Goal: Transaction & Acquisition: Book appointment/travel/reservation

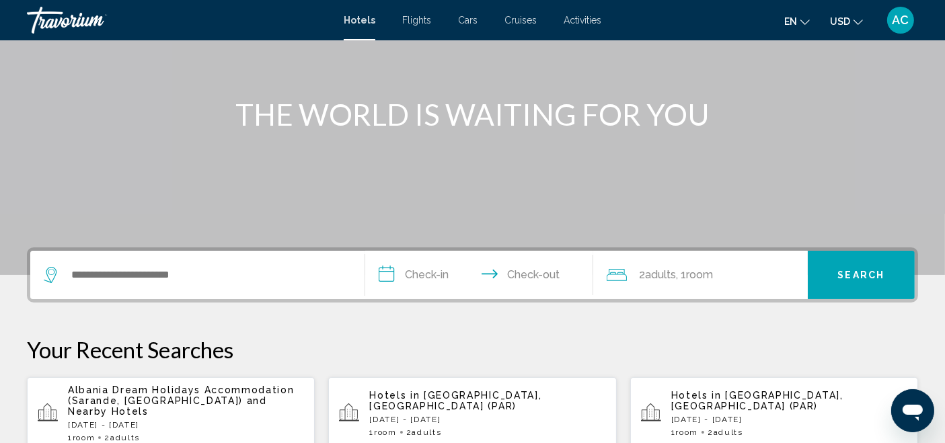
scroll to position [224, 0]
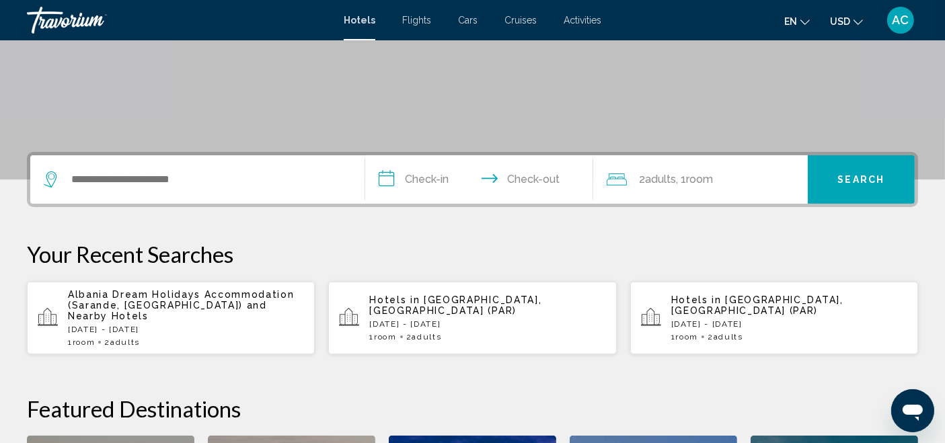
click at [156, 164] on div "Search widget" at bounding box center [197, 179] width 307 height 48
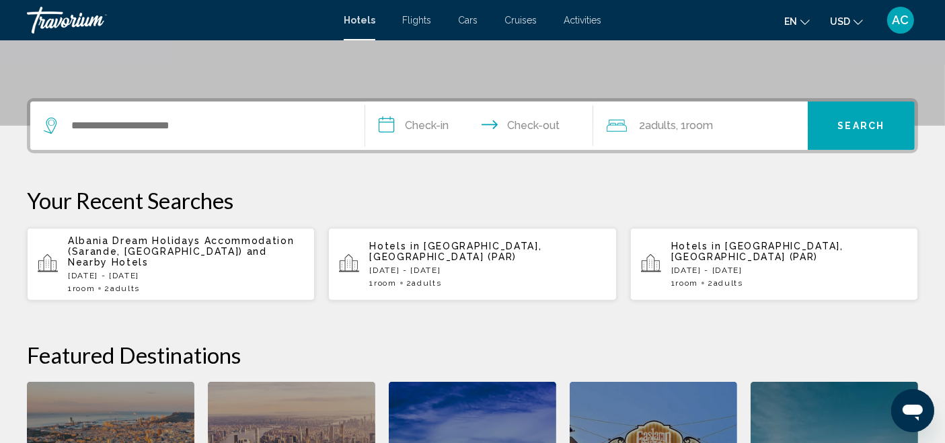
scroll to position [332, 0]
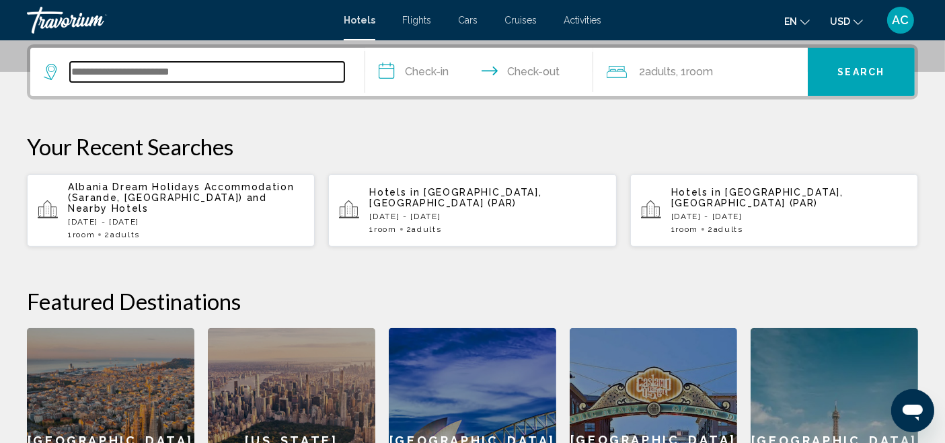
click at [140, 72] on input "Search widget" at bounding box center [207, 72] width 274 height 20
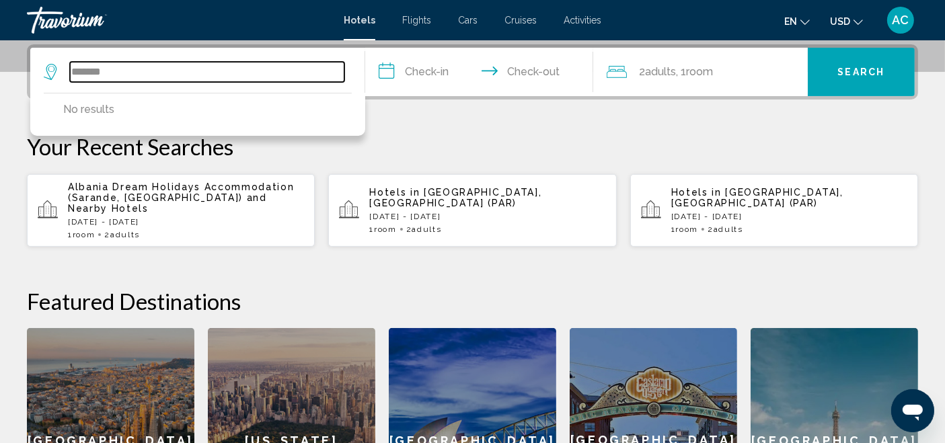
type input "*******"
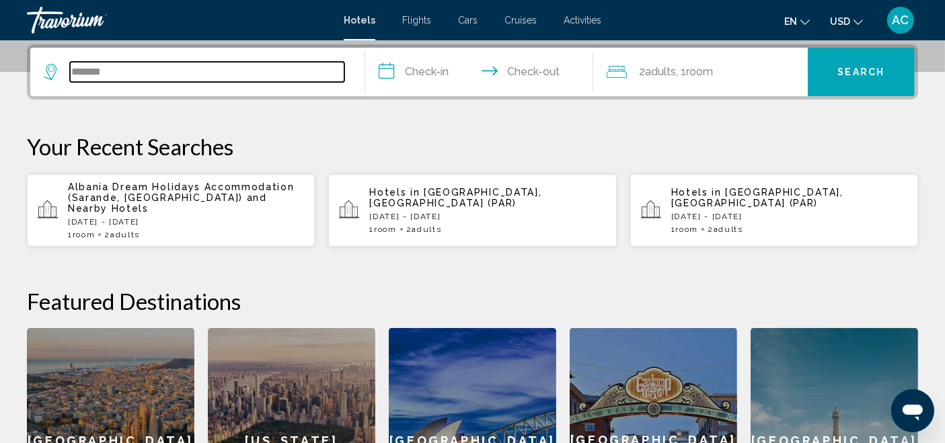
drag, startPoint x: 161, startPoint y: 73, endPoint x: 327, endPoint y: 16, distance: 174.8
paste input "*******"
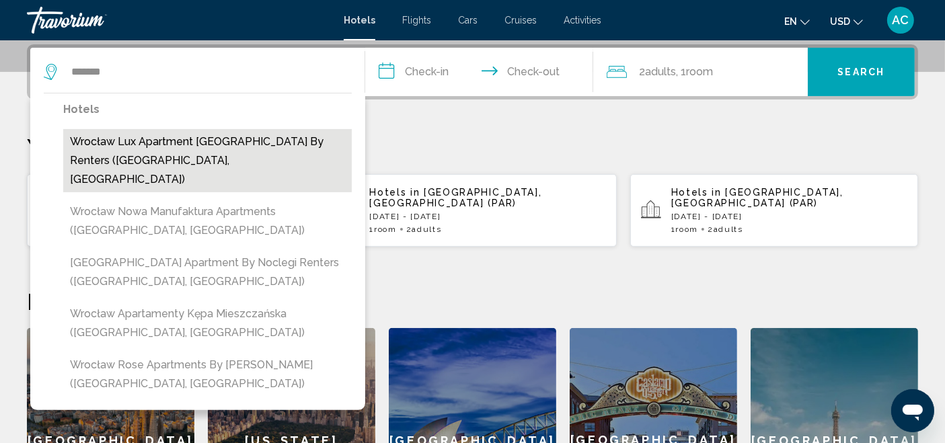
click at [144, 158] on button "Wrocław Lux Apartment [GEOGRAPHIC_DATA] by Renters ([GEOGRAPHIC_DATA], [GEOGRAP…" at bounding box center [207, 160] width 289 height 63
type input "**********"
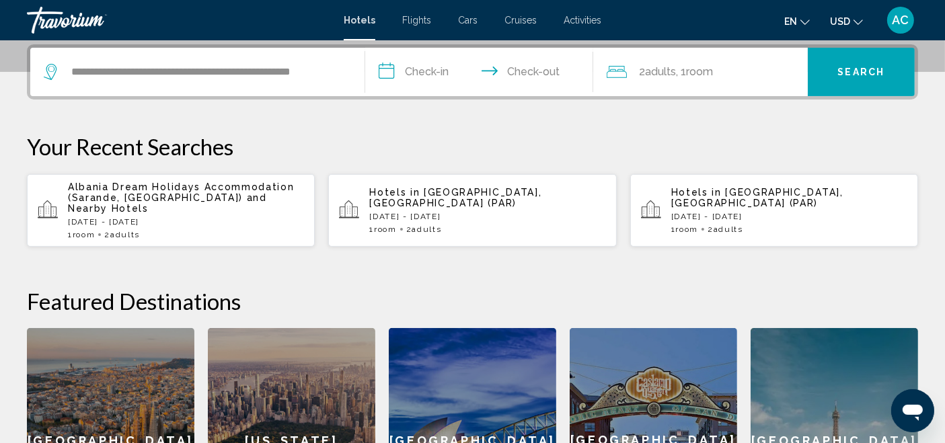
click at [409, 68] on input "**********" at bounding box center [481, 74] width 233 height 52
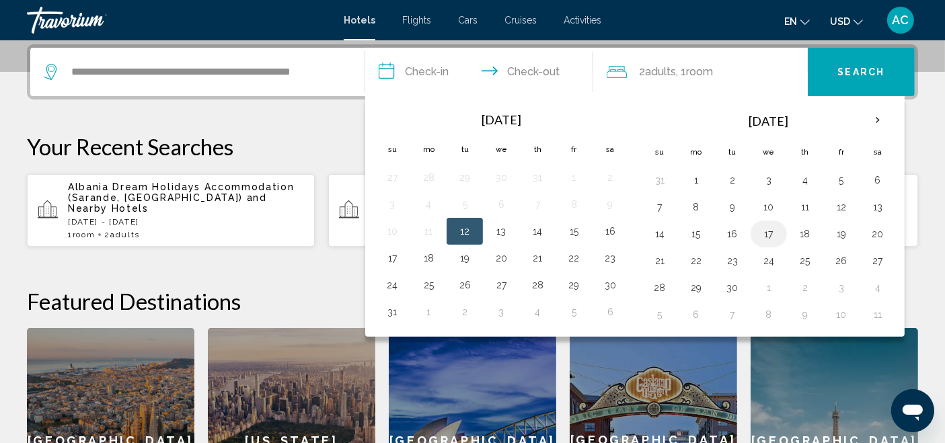
click at [768, 229] on button "17" at bounding box center [769, 234] width 22 height 19
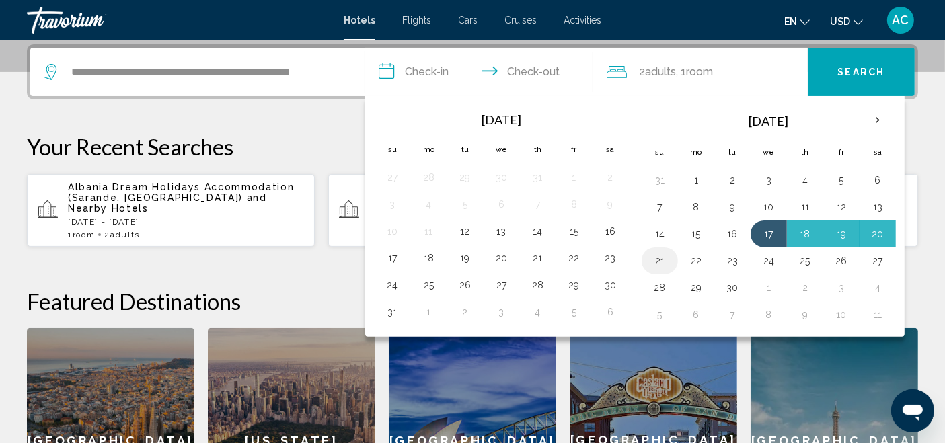
click at [654, 260] on button "21" at bounding box center [660, 261] width 22 height 19
type input "**********"
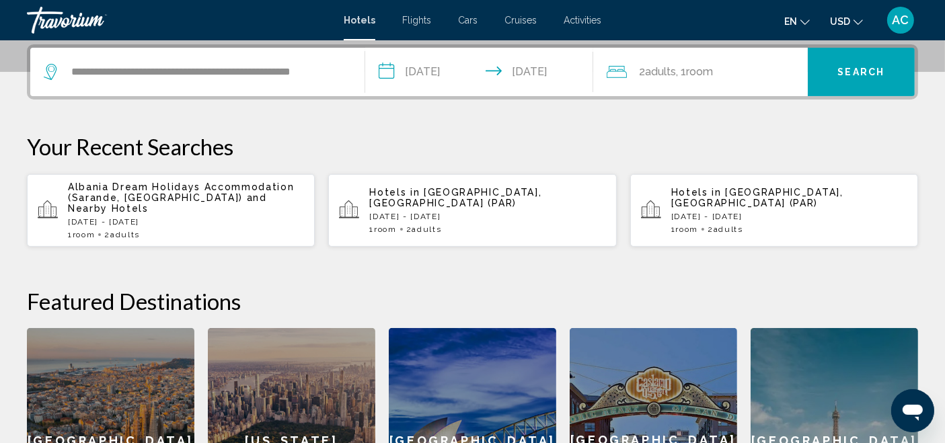
click at [675, 77] on span "2 Adult Adults" at bounding box center [657, 72] width 37 height 19
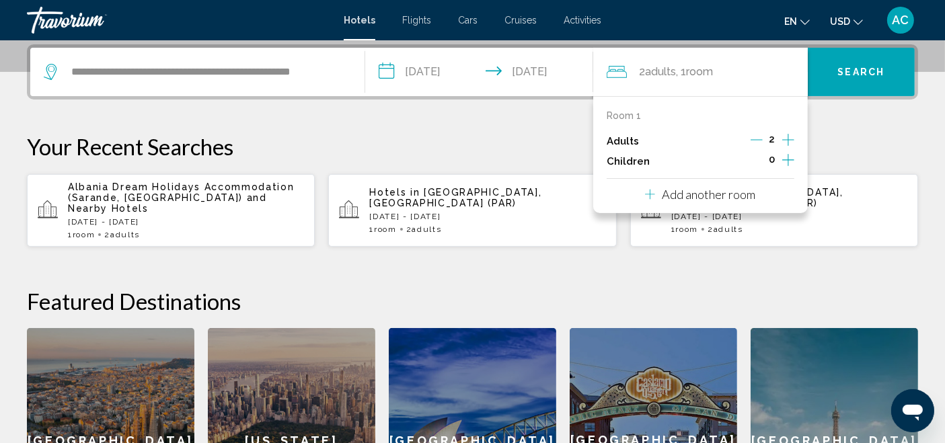
click at [786, 164] on icon "Increment children" at bounding box center [788, 160] width 12 height 16
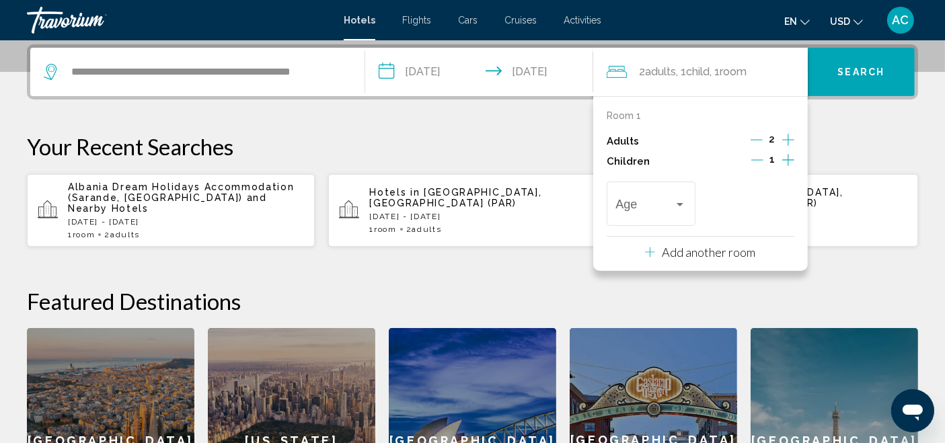
click at [786, 164] on icon "Increment children" at bounding box center [788, 160] width 12 height 16
click at [653, 201] on span "Travelers: 2 adults, 2 children" at bounding box center [644, 206] width 59 height 13
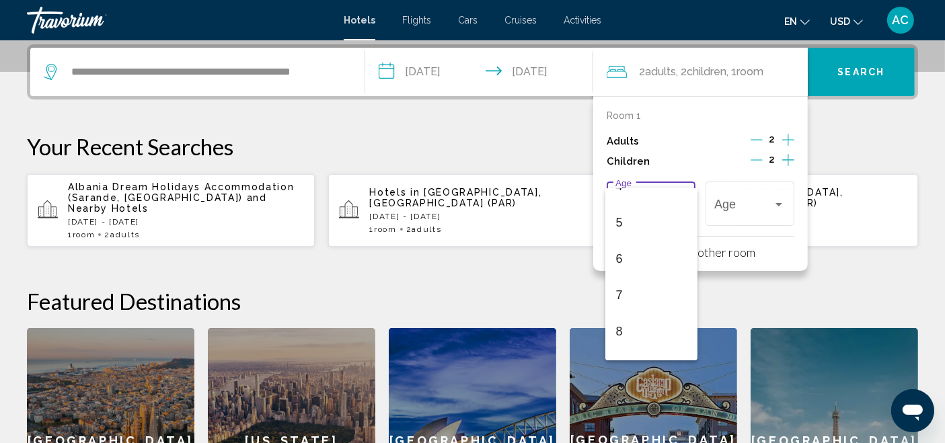
scroll to position [224, 0]
drag, startPoint x: 638, startPoint y: 306, endPoint x: 713, endPoint y: 220, distance: 113.9
click at [640, 305] on span "9" at bounding box center [651, 309] width 71 height 36
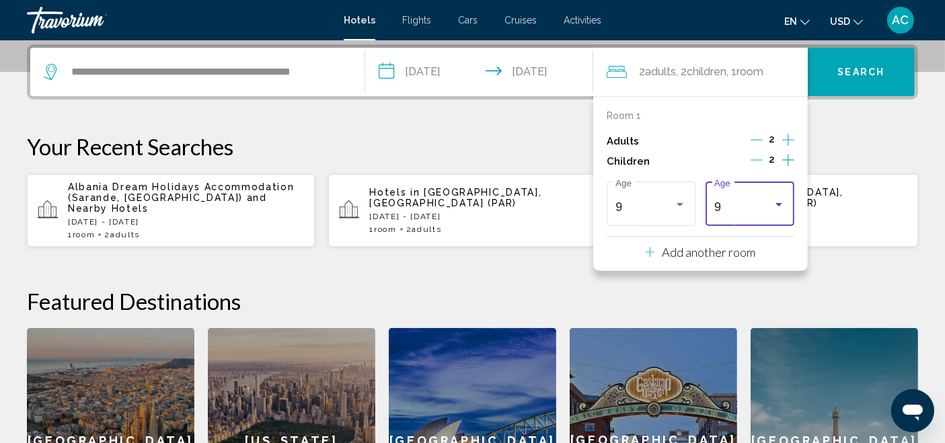
click at [740, 204] on div "9" at bounding box center [743, 206] width 59 height 13
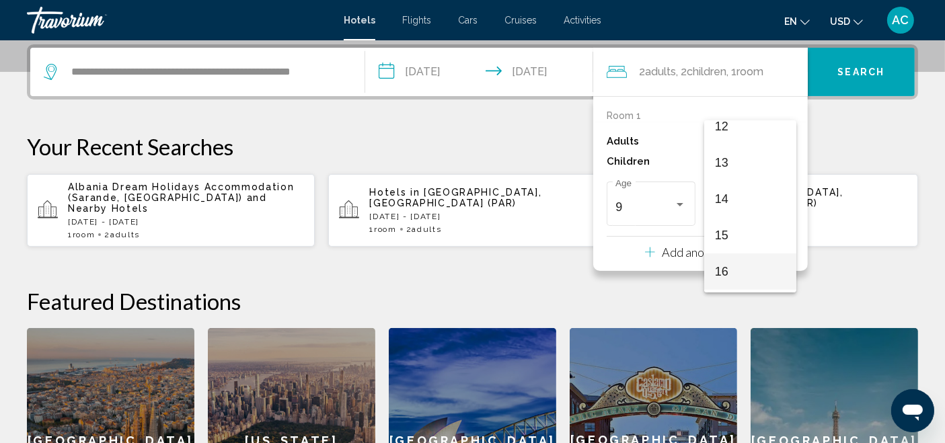
scroll to position [481, 0]
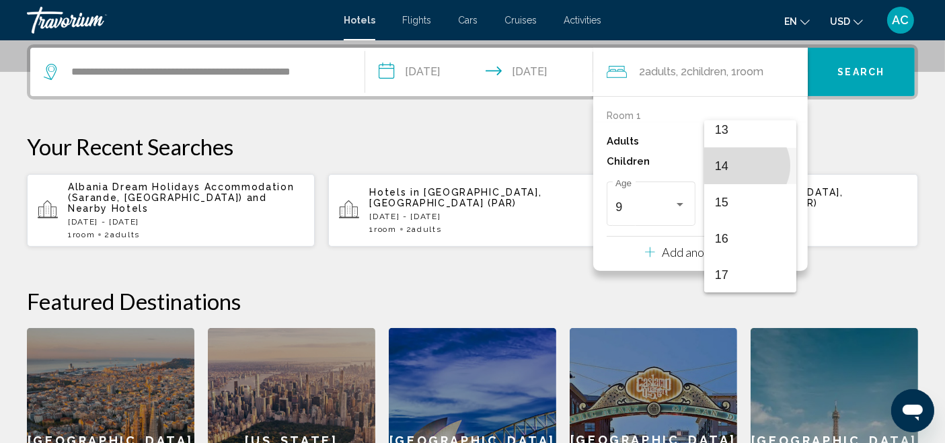
drag, startPoint x: 745, startPoint y: 165, endPoint x: 794, endPoint y: 93, distance: 87.3
click at [745, 165] on span "14" at bounding box center [750, 166] width 71 height 36
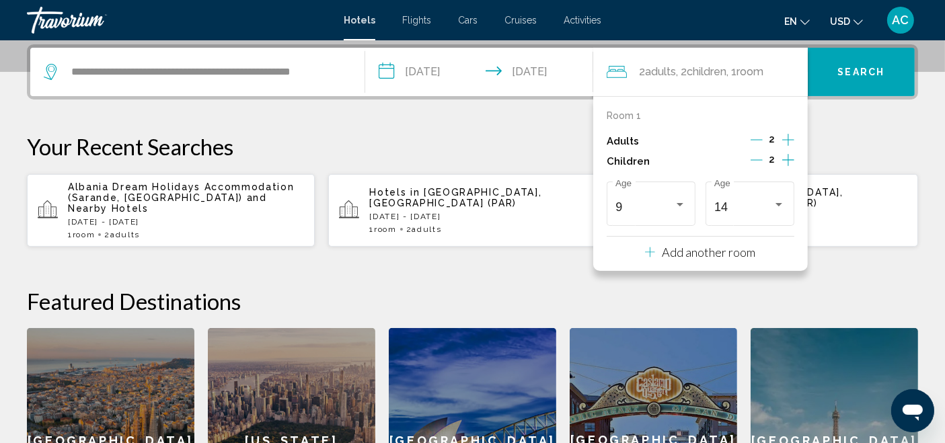
click at [853, 67] on span "Search" at bounding box center [861, 72] width 47 height 11
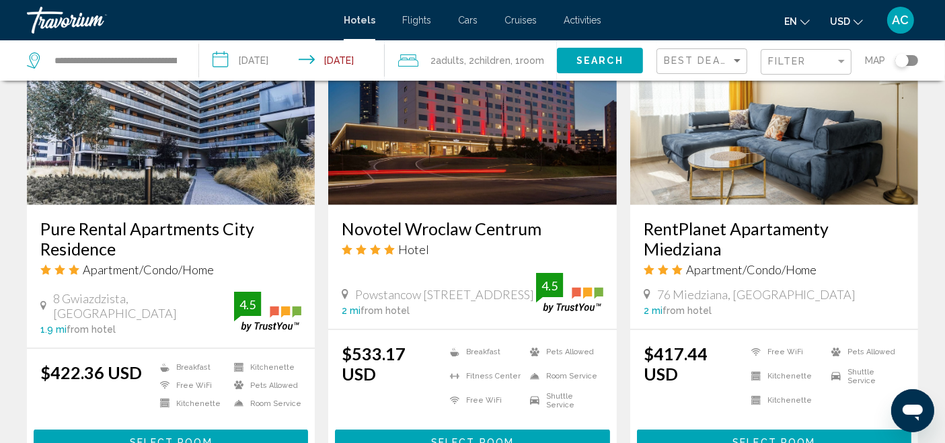
scroll to position [1868, 0]
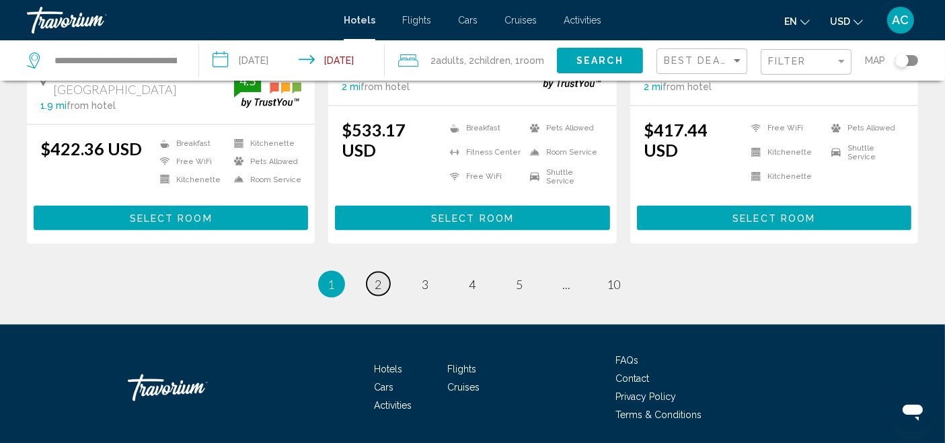
click at [374, 272] on link "page 2" at bounding box center [379, 284] width 24 height 24
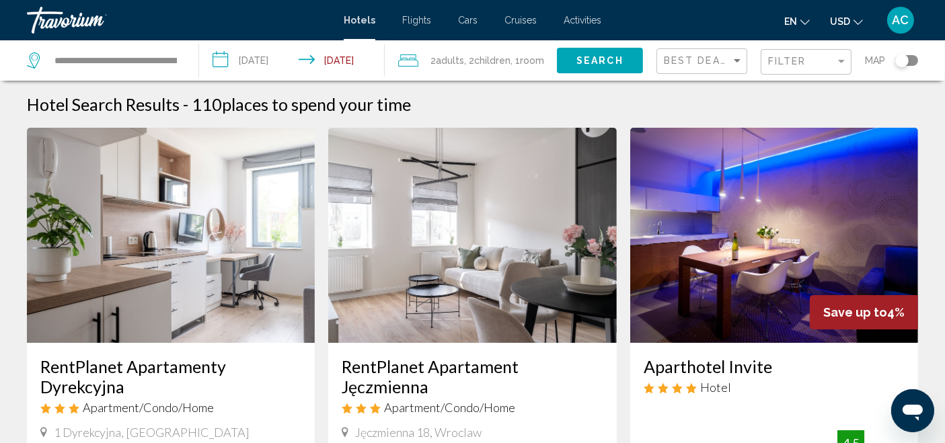
click at [494, 199] on img "Main content" at bounding box center [472, 235] width 288 height 215
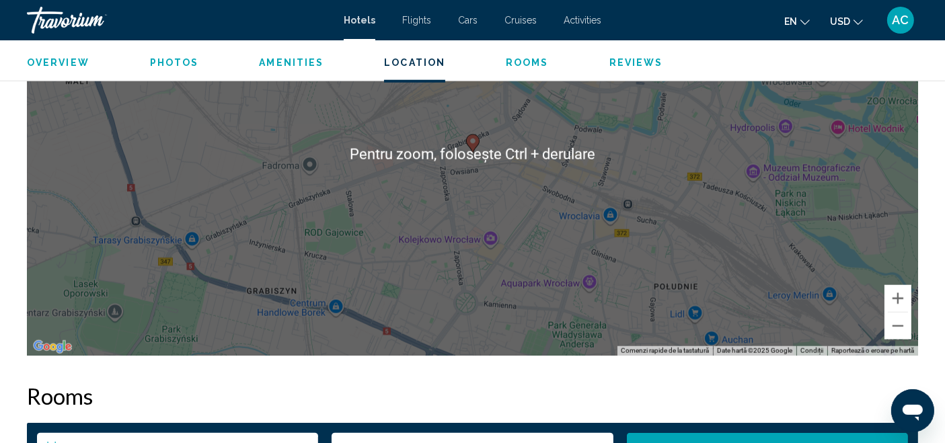
scroll to position [1366, 0]
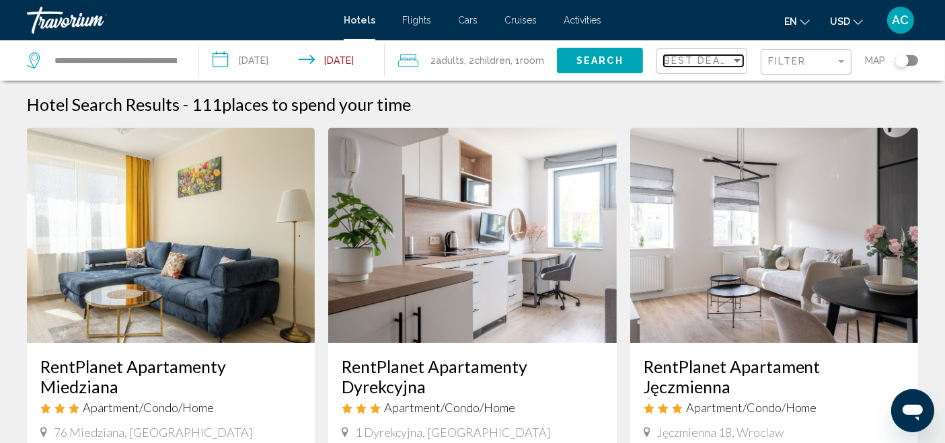
click at [720, 62] on span "Best Deals" at bounding box center [699, 60] width 71 height 11
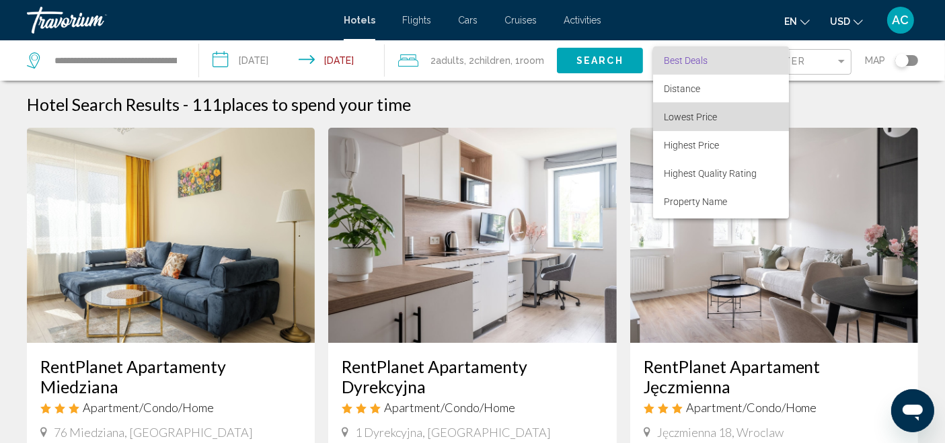
click at [722, 117] on span "Lowest Price" at bounding box center [721, 117] width 114 height 28
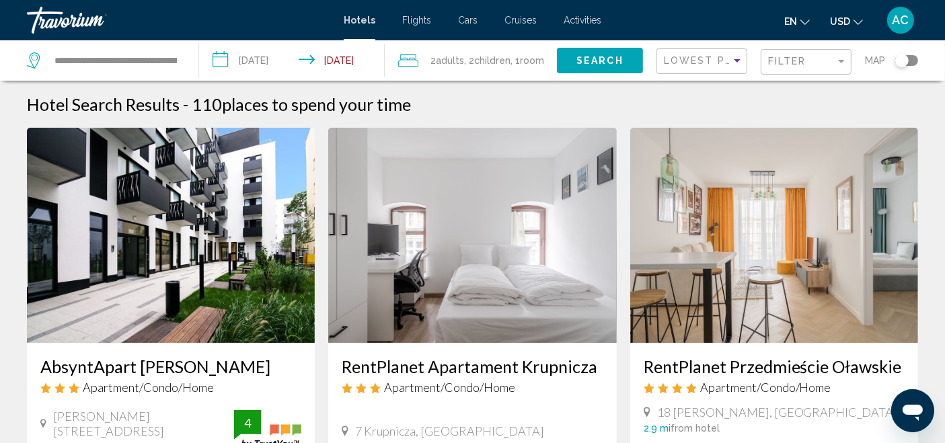
click at [176, 216] on img "Main content" at bounding box center [171, 235] width 288 height 215
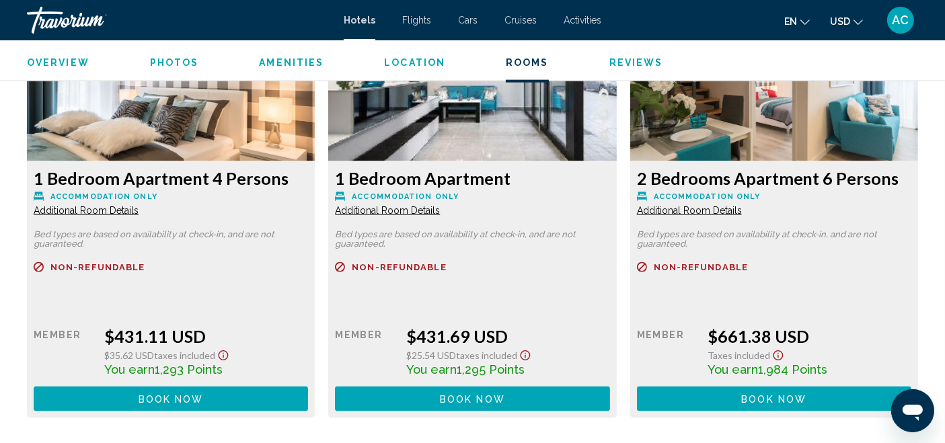
scroll to position [1964, 0]
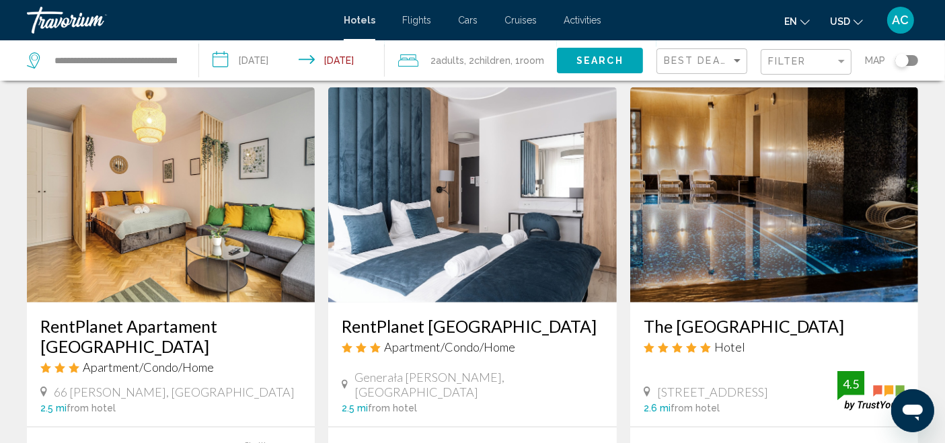
scroll to position [1405, 0]
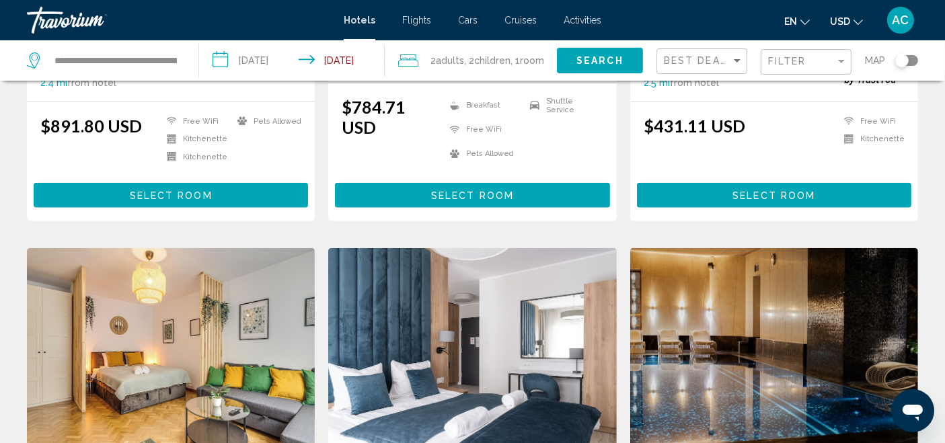
click at [85, 20] on div "Travorium" at bounding box center [94, 20] width 135 height 27
